Goal: Navigation & Orientation: Find specific page/section

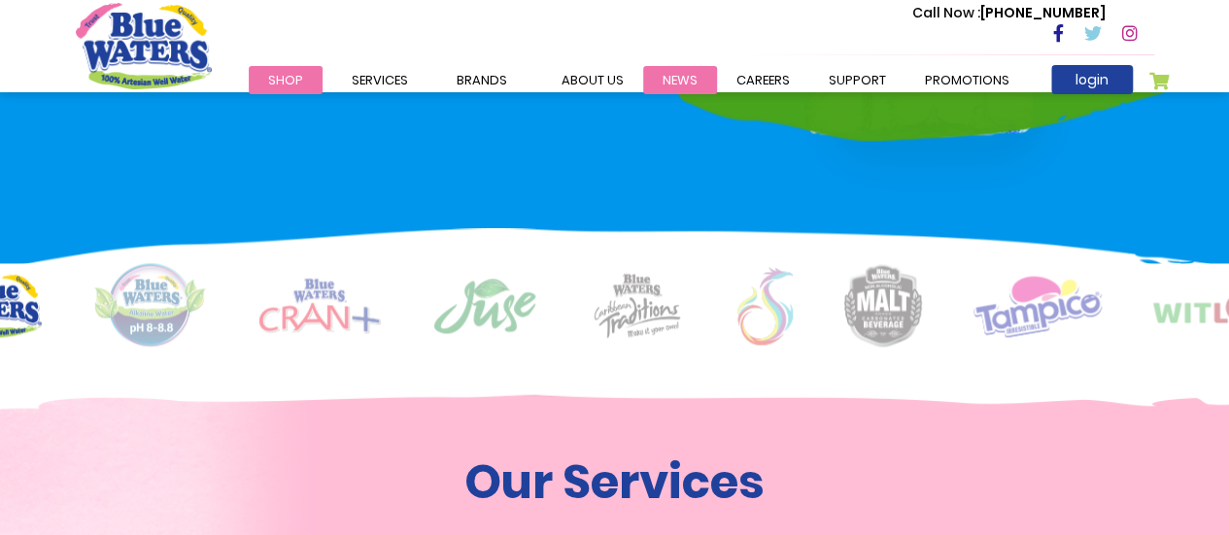
scroll to position [1366, 0]
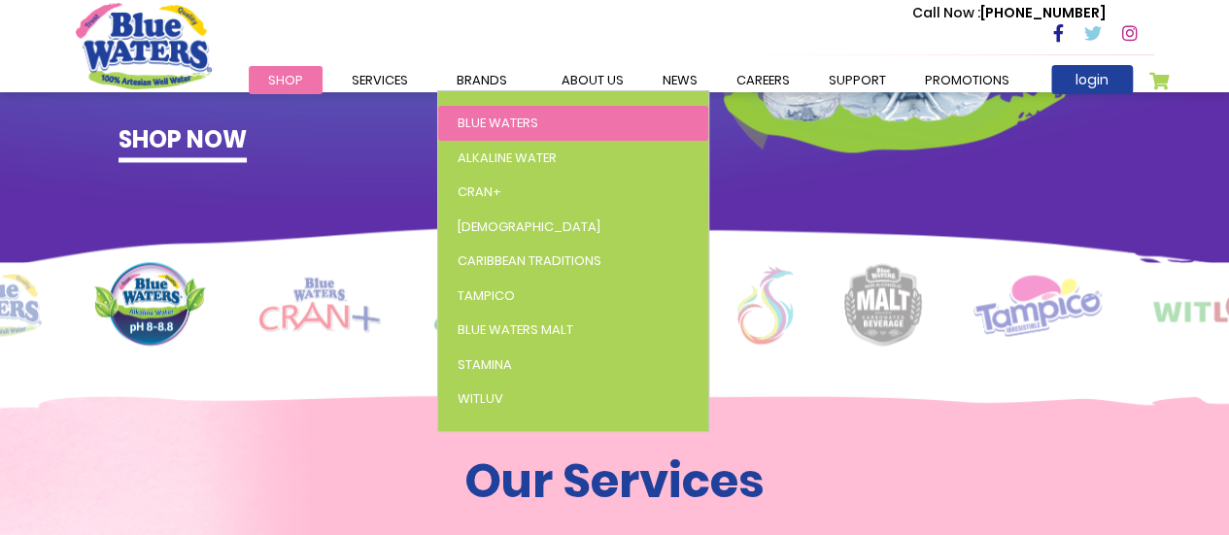
click at [482, 114] on span "Blue Waters" at bounding box center [497, 123] width 81 height 18
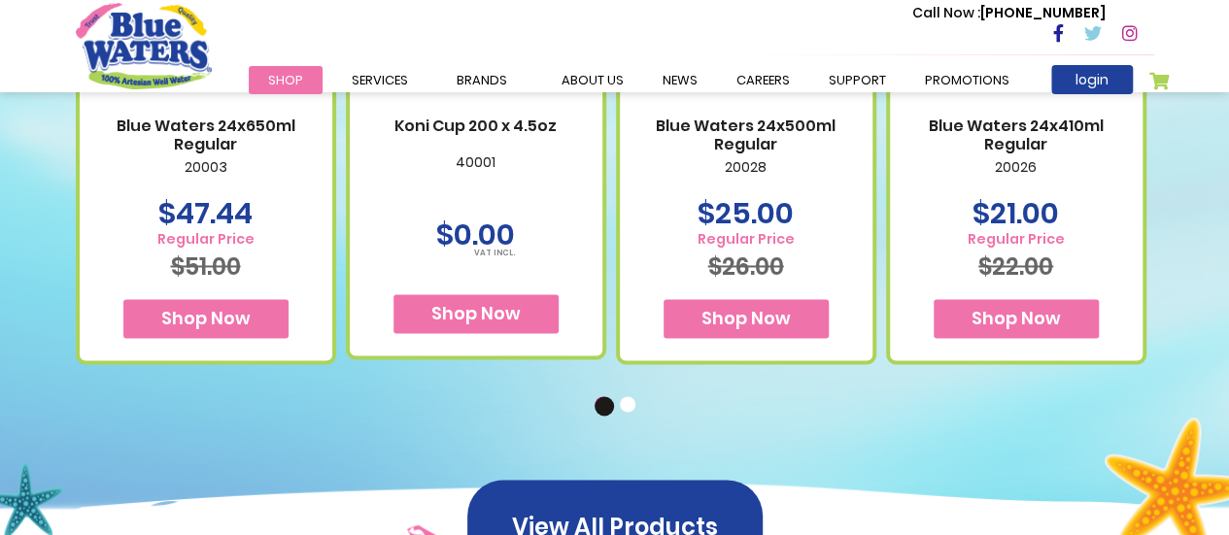
scroll to position [1403, 0]
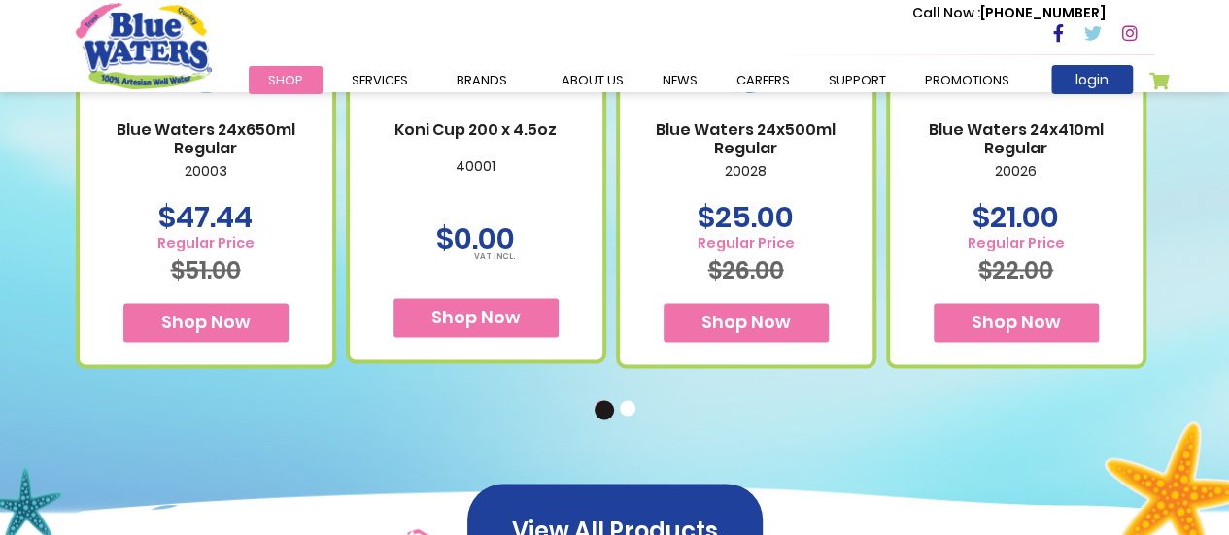
click at [623, 413] on button "2" at bounding box center [629, 409] width 19 height 19
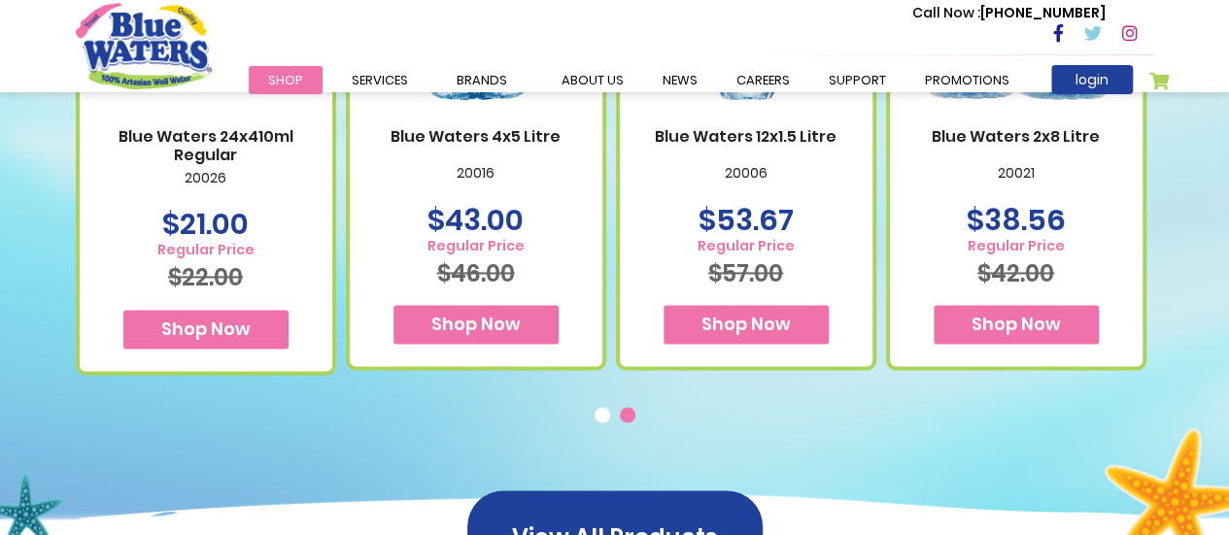
scroll to position [1399, 0]
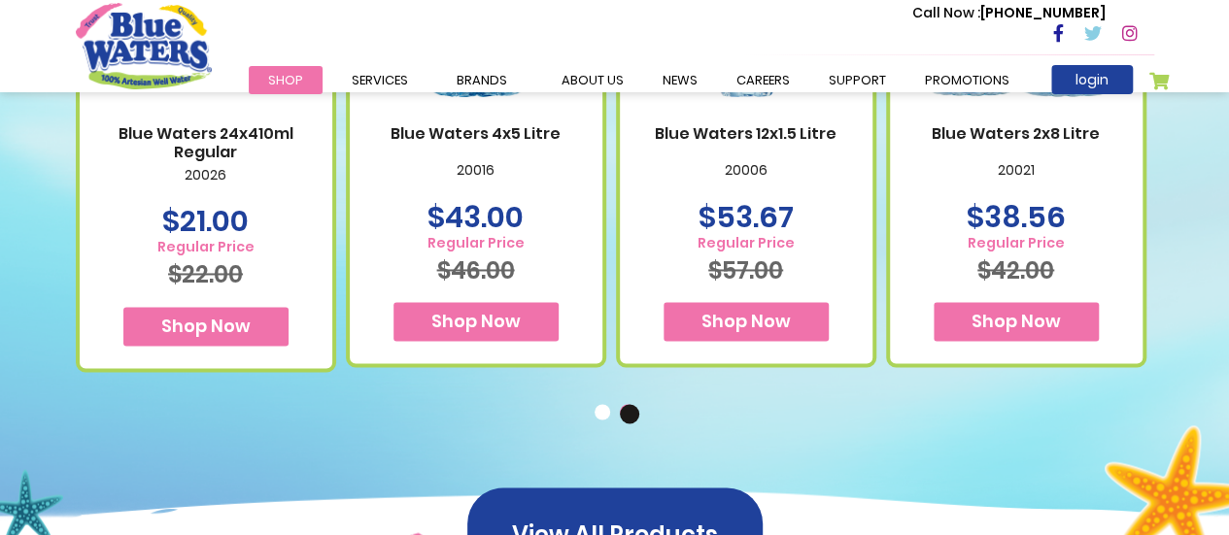
click at [594, 411] on button "1" at bounding box center [603, 413] width 19 height 19
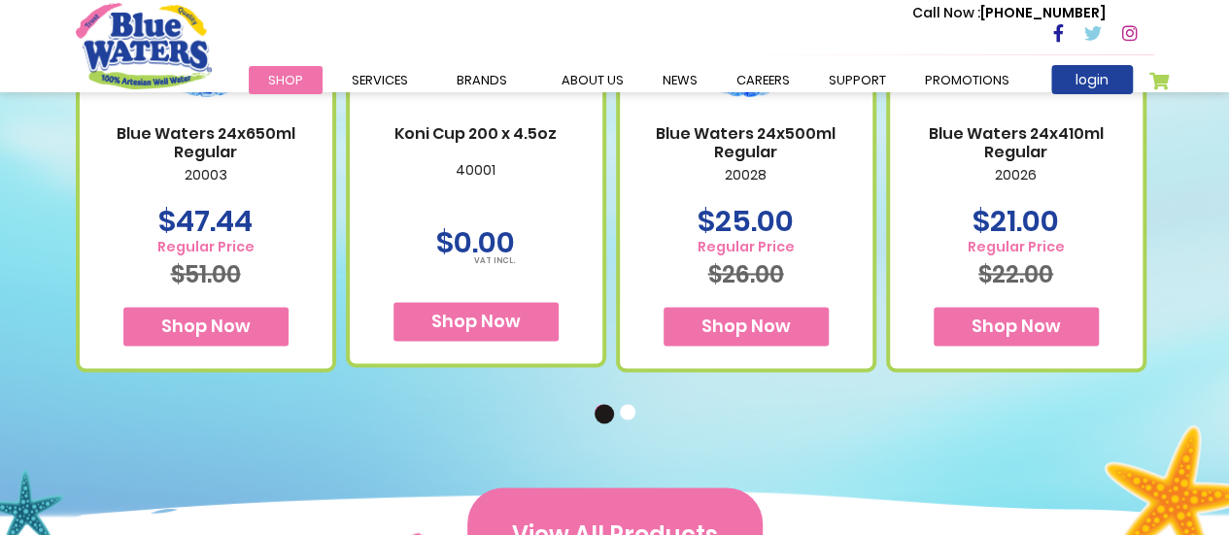
click at [594, 525] on button "View All Products" at bounding box center [614, 534] width 295 height 93
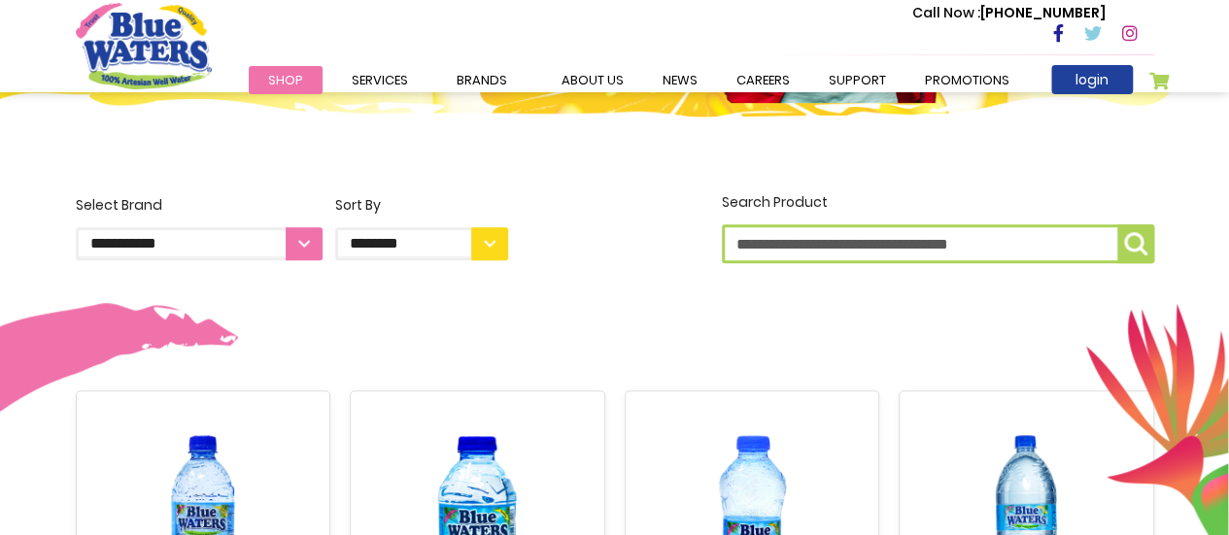
scroll to position [463, 0]
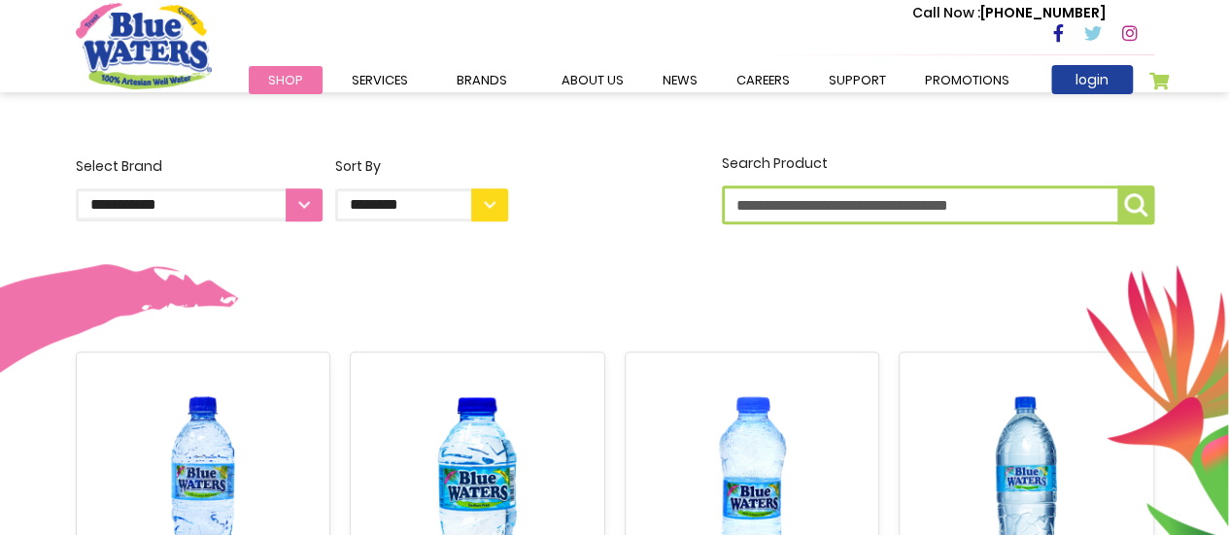
click at [489, 204] on select "**********" at bounding box center [421, 204] width 173 height 33
click at [589, 213] on div "**********" at bounding box center [614, 191] width 1107 height 76
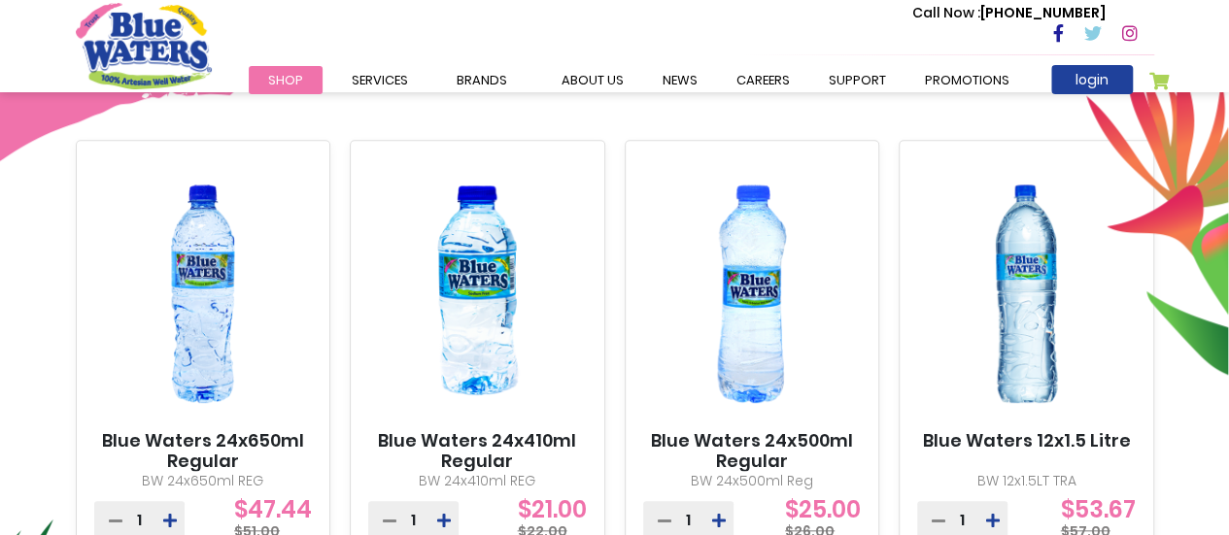
scroll to position [667, 0]
